Goal: Book appointment/travel/reservation

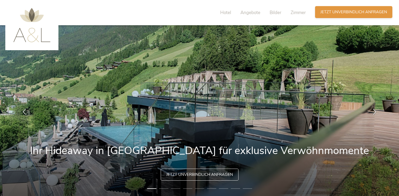
click at [363, 9] on span "Jetzt unverbindlich anfragen" at bounding box center [353, 12] width 67 height 6
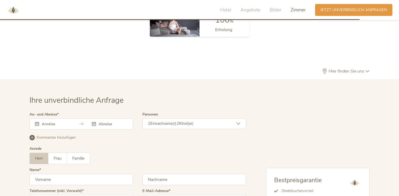
scroll to position [1567, 0]
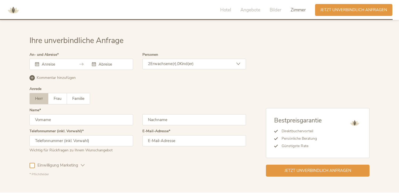
click at [185, 60] on div "2 Erwachsene(r), 0 Kind(er)" at bounding box center [194, 64] width 104 height 11
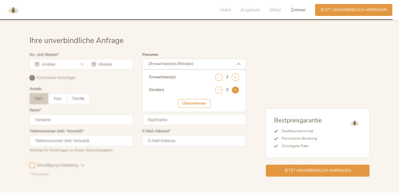
click at [236, 86] on icon at bounding box center [235, 89] width 7 height 7
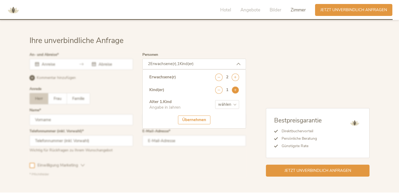
click at [236, 86] on icon at bounding box center [235, 89] width 7 height 7
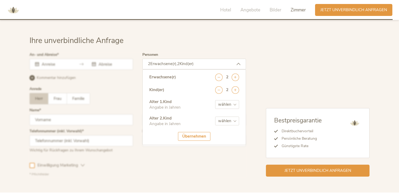
click at [226, 100] on select "wählen 0 1 2 3 4 5 6 7 8 9 10 11 12 13 14 15 16 17" at bounding box center [227, 104] width 24 height 9
select select "2"
click at [215, 100] on select "wählen 0 1 2 3 4 5 6 7 8 9 10 11 12 13 14 15 16 17" at bounding box center [227, 104] width 24 height 9
click at [229, 117] on select "wählen 0 1 2 3 4 5 6 7 8 9 10 11 12 13 14 15 16 17" at bounding box center [227, 121] width 24 height 9
select select "4"
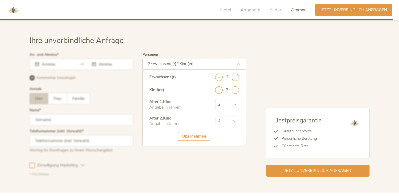
click at [215, 117] on select "wählen 0 1 2 3 4 5 6 7 8 9 10 11 12 13 14 15 16 17" at bounding box center [227, 121] width 24 height 9
click at [198, 132] on div "Übernehmen" at bounding box center [194, 136] width 32 height 9
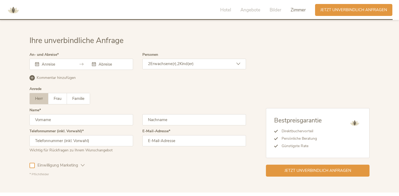
click at [51, 62] on input "text" at bounding box center [55, 64] width 30 height 5
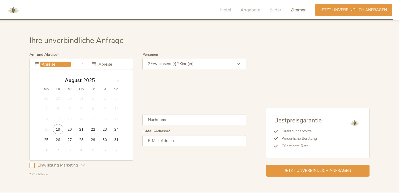
click at [113, 75] on span at bounding box center [117, 78] width 9 height 7
type input "03.09.2025"
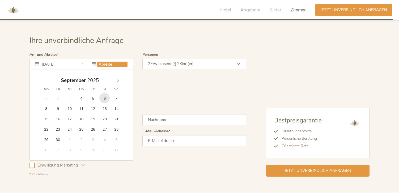
type input "06.09.2025"
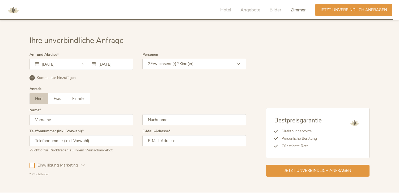
click at [85, 114] on input "text" at bounding box center [81, 119] width 104 height 11
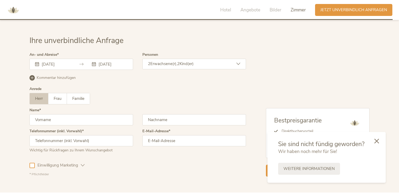
type input "Dominik"
type input "Kurz"
type input "017621818906"
type input "kurzdomi@googlemail.com"
click at [55, 163] on span "Einwilligung Marketing" at bounding box center [58, 166] width 46 height 6
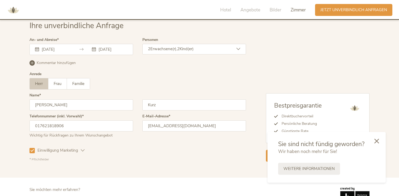
scroll to position [1592, 0]
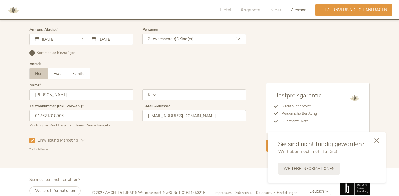
click at [379, 138] on div at bounding box center [377, 140] width 18 height 19
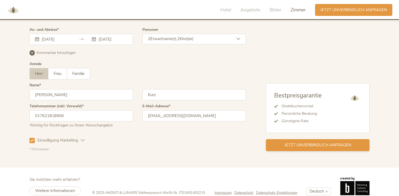
click at [326, 141] on div "Jetzt unverbindlich anfragen" at bounding box center [318, 145] width 104 height 12
